Goal: Task Accomplishment & Management: Use online tool/utility

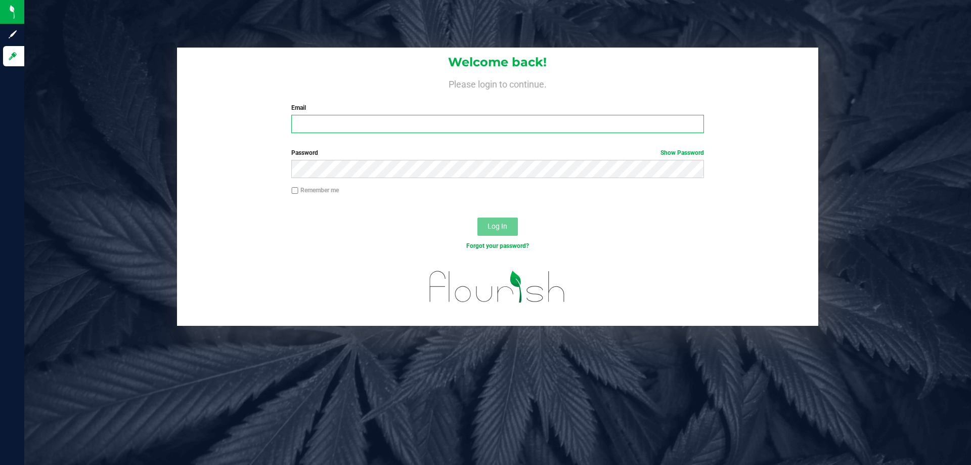
click at [491, 125] on input "Email" at bounding box center [497, 124] width 412 height 18
type input "[EMAIL_ADDRESS][DOMAIN_NAME]"
click at [477, 217] on button "Log In" at bounding box center [497, 226] width 40 height 18
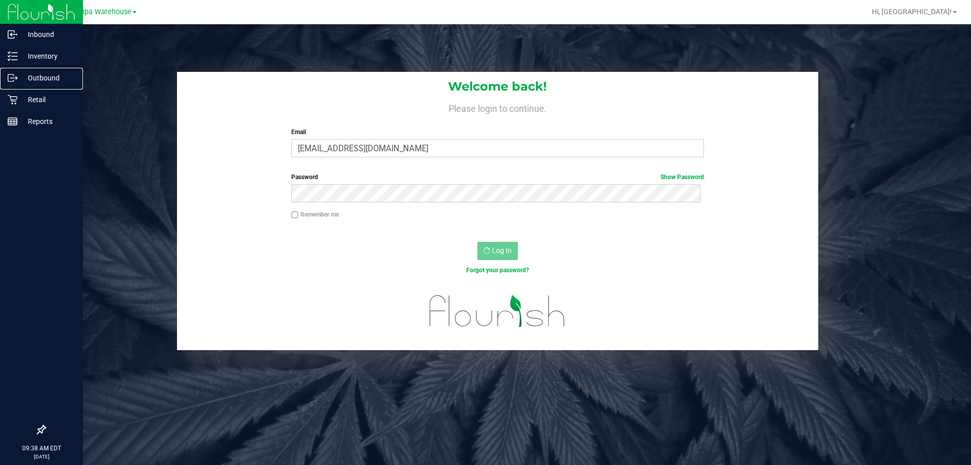
click at [53, 73] on p "Outbound" at bounding box center [48, 78] width 61 height 12
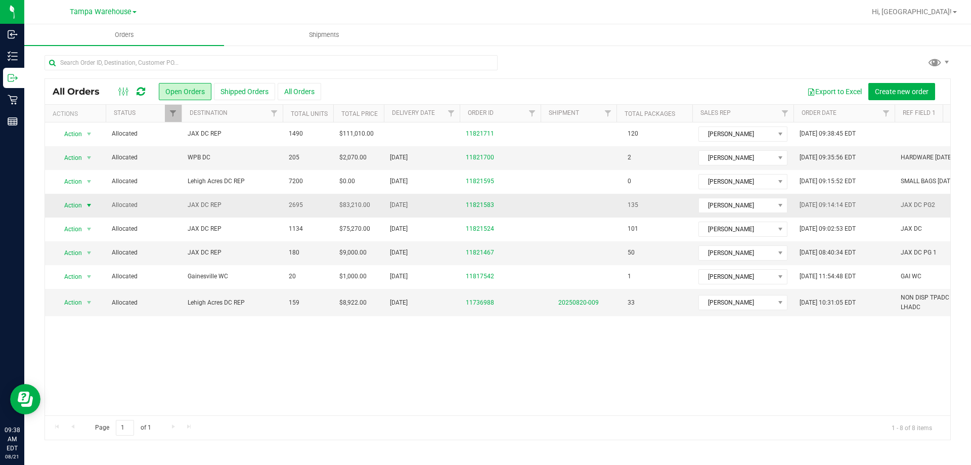
click at [76, 210] on span "Action" at bounding box center [68, 205] width 27 height 14
click at [91, 351] on li "Print packing list" at bounding box center [94, 355] width 76 height 15
click at [138, 93] on icon at bounding box center [141, 91] width 9 height 10
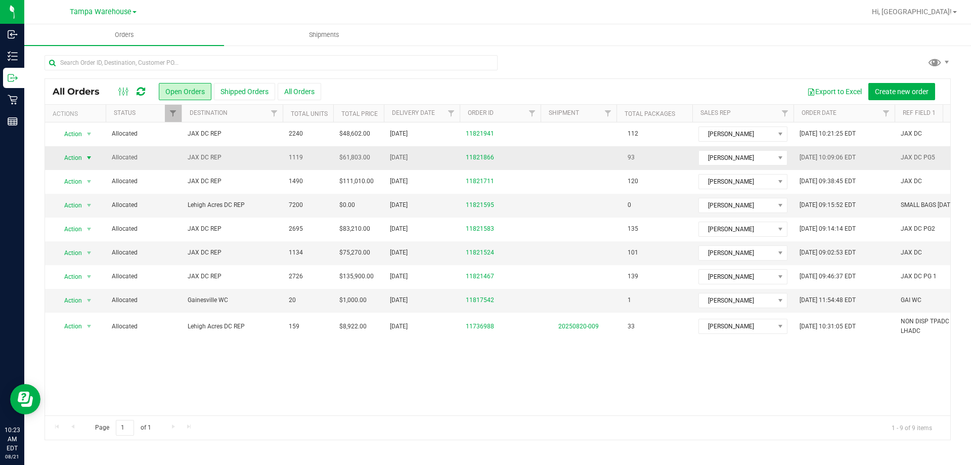
click at [81, 157] on span "Action" at bounding box center [68, 158] width 27 height 14
click at [107, 306] on li "Print packing list" at bounding box center [94, 307] width 76 height 15
